Goal: Find specific page/section

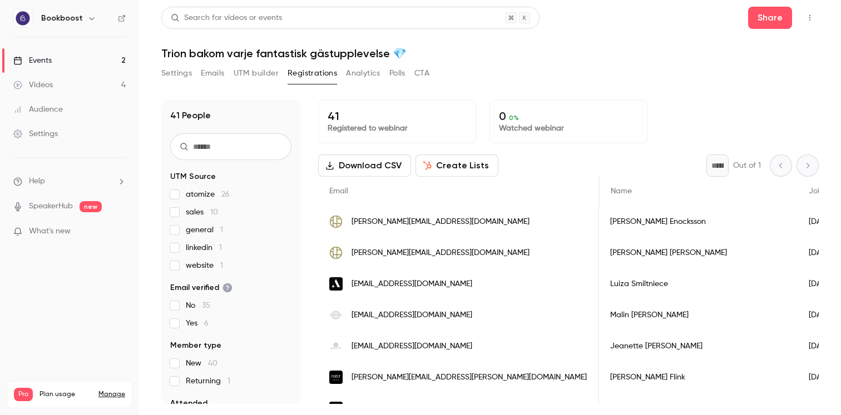
scroll to position [0, 1133]
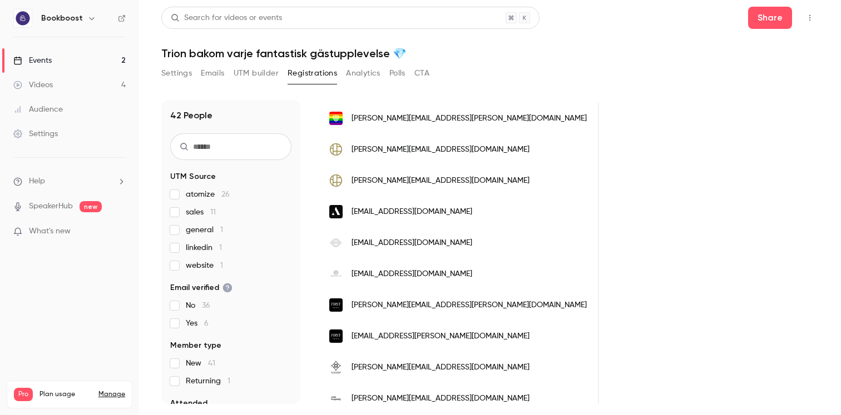
scroll to position [108, 0]
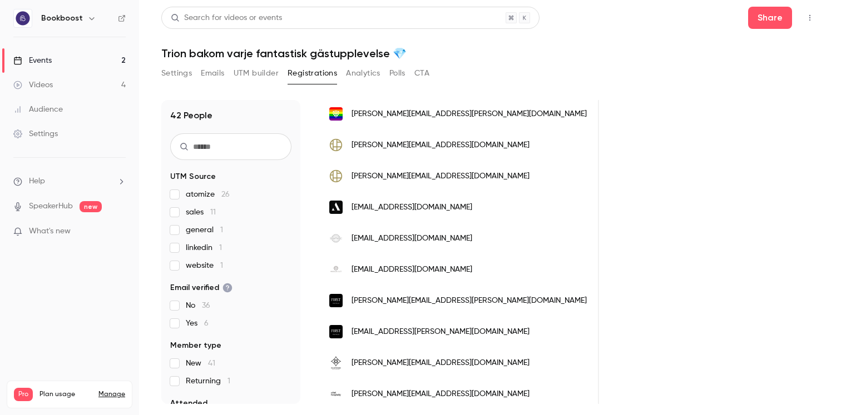
click at [82, 61] on link "Events 2" at bounding box center [69, 60] width 139 height 24
